Goal: Communication & Community: Answer question/provide support

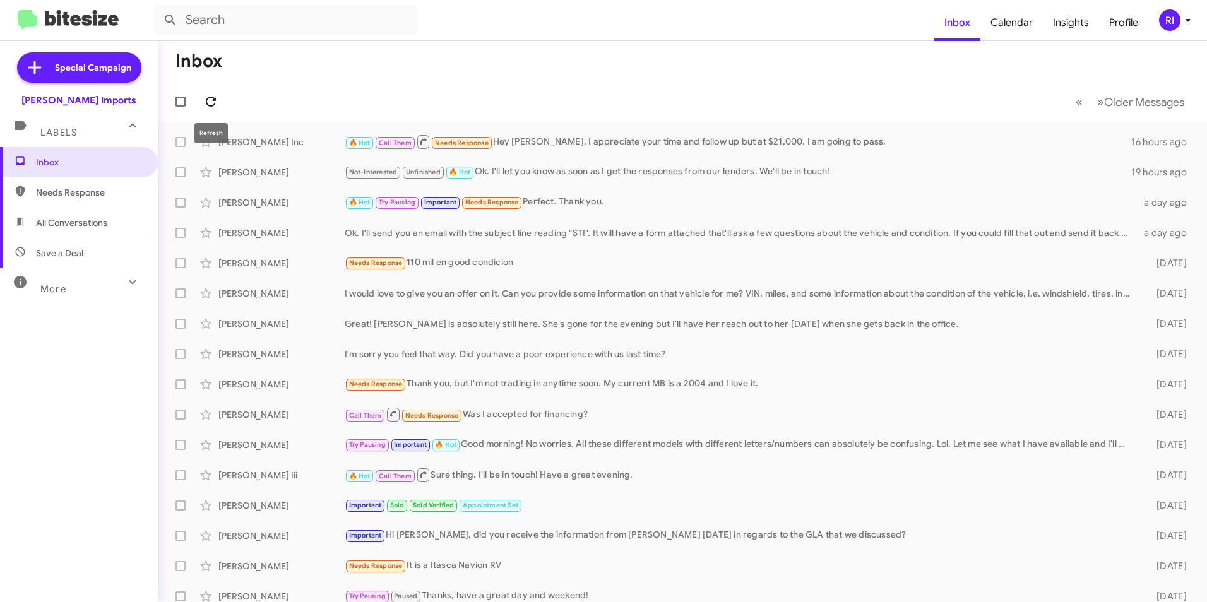
click at [213, 102] on icon at bounding box center [210, 101] width 15 height 15
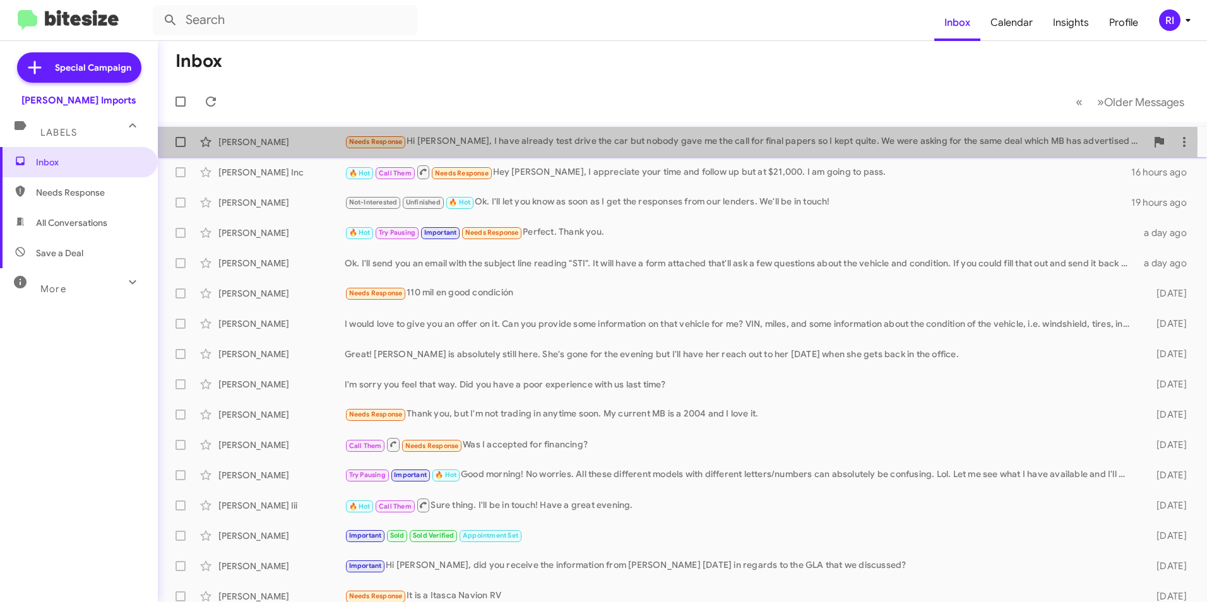
click at [542, 141] on div "Needs Response Hi [PERSON_NAME], I have already test drive the car but nobody g…" at bounding box center [746, 141] width 802 height 15
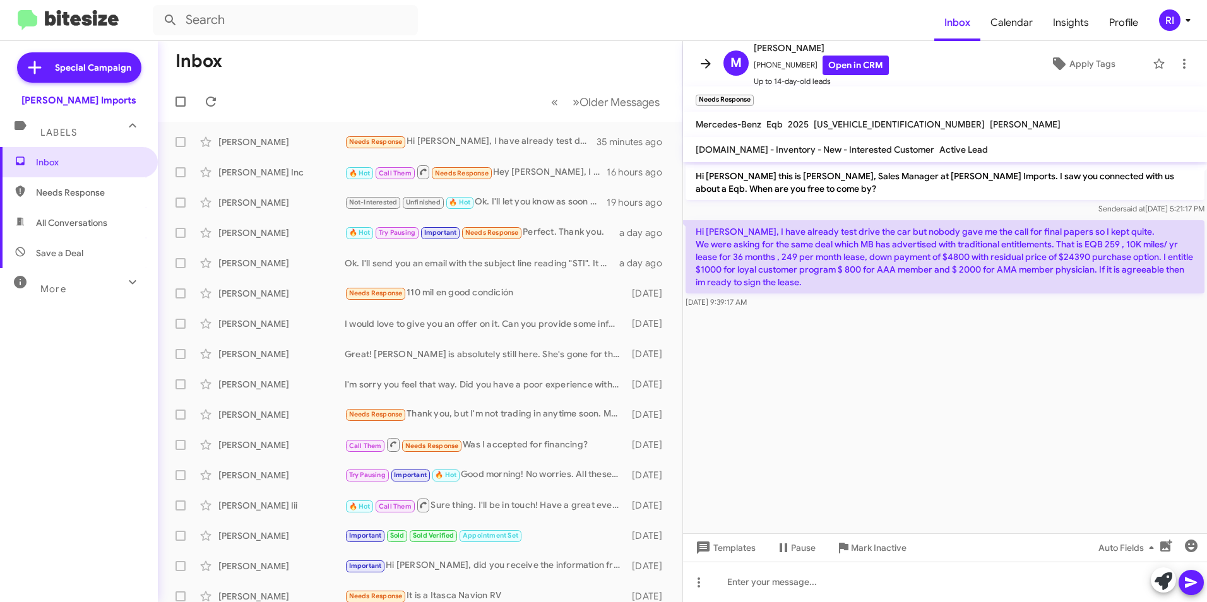
click at [705, 61] on icon at bounding box center [705, 63] width 15 height 15
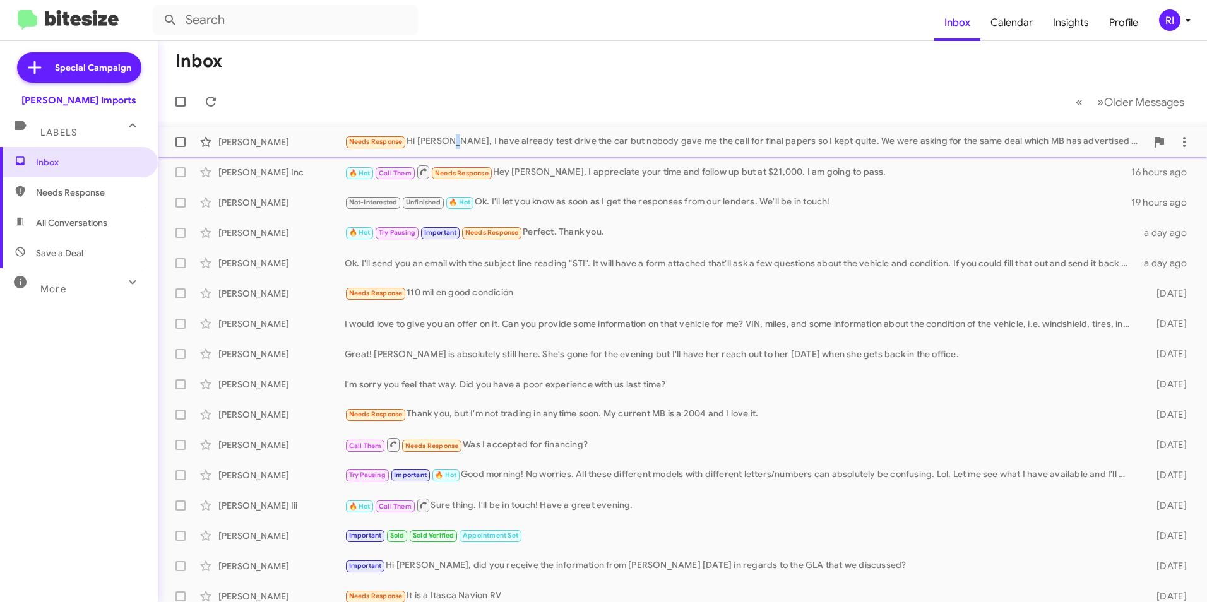
click at [451, 138] on div "Needs Response Hi [PERSON_NAME], I have already test drive the car but nobody g…" at bounding box center [746, 141] width 802 height 15
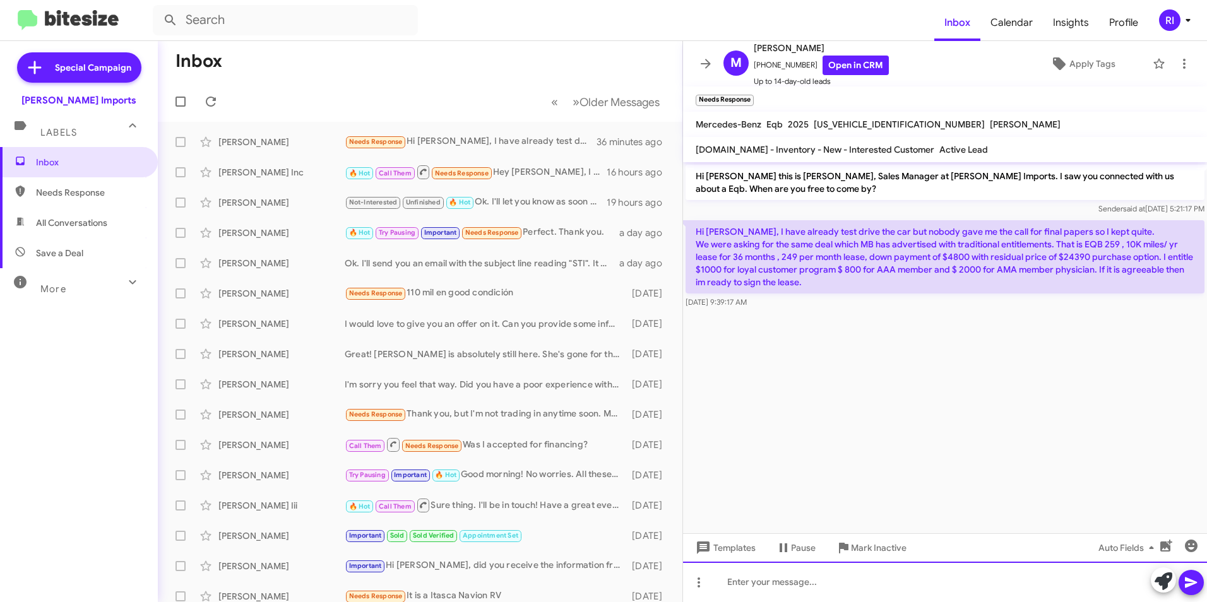
click at [764, 580] on div at bounding box center [945, 582] width 524 height 40
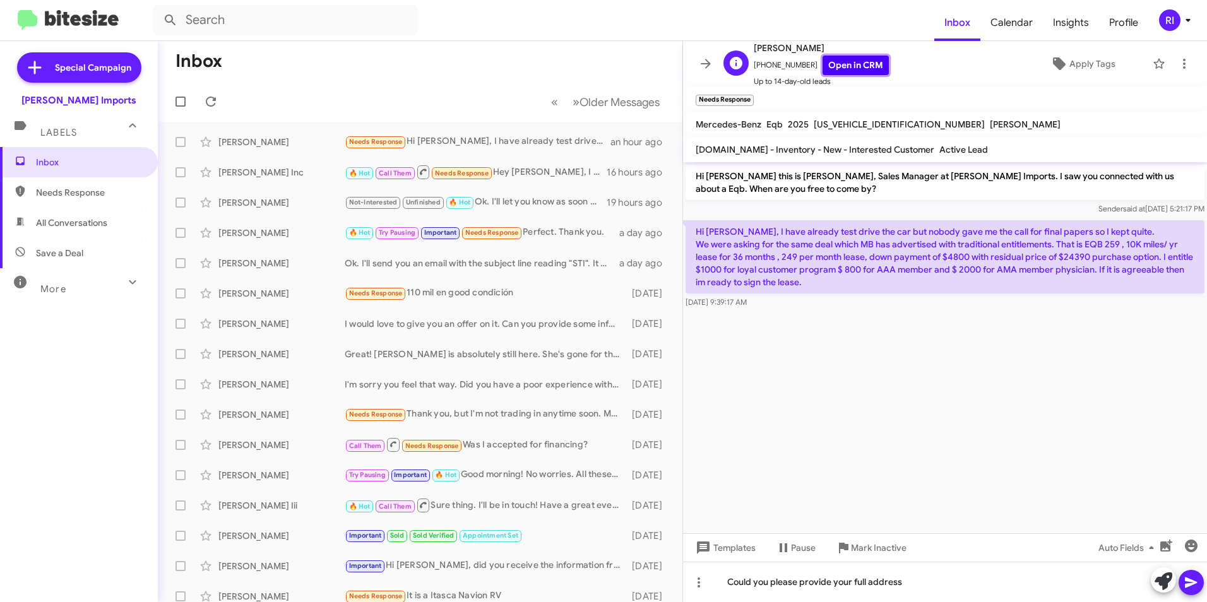
click at [855, 65] on link "Open in CRM" at bounding box center [856, 66] width 66 height 20
